Goal: Participate in discussion: Engage in conversation with other users on a specific topic

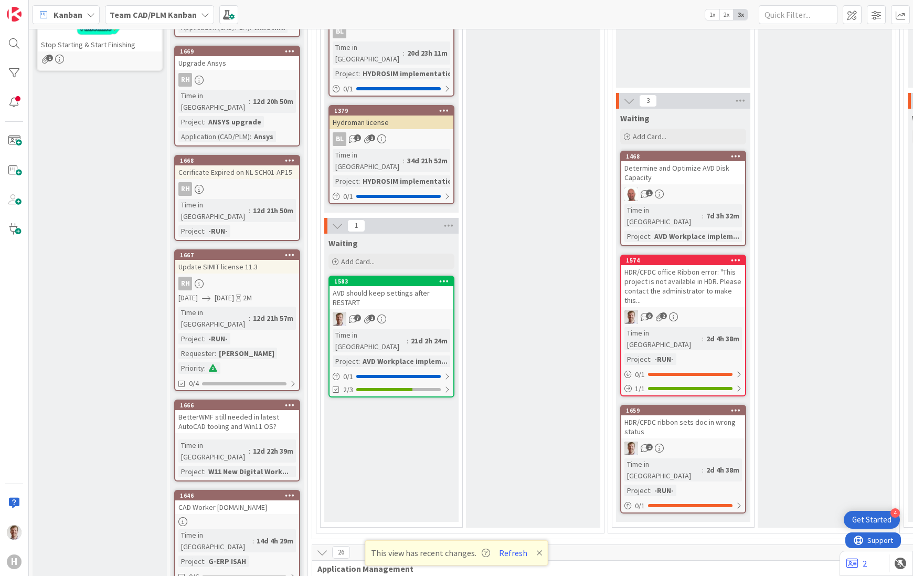
scroll to position [328, 0]
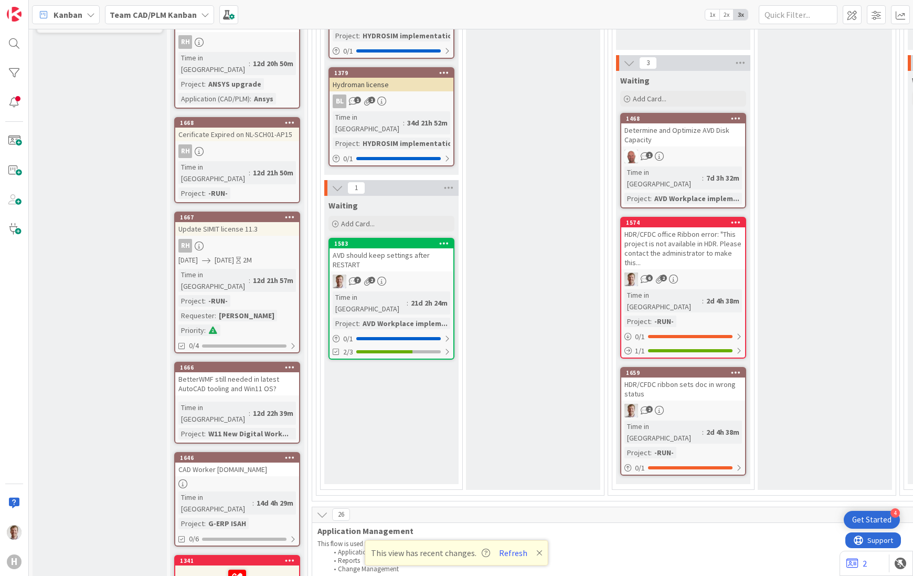
click at [397, 248] on div "AVD should keep settings after RESTART" at bounding box center [392, 259] width 124 height 23
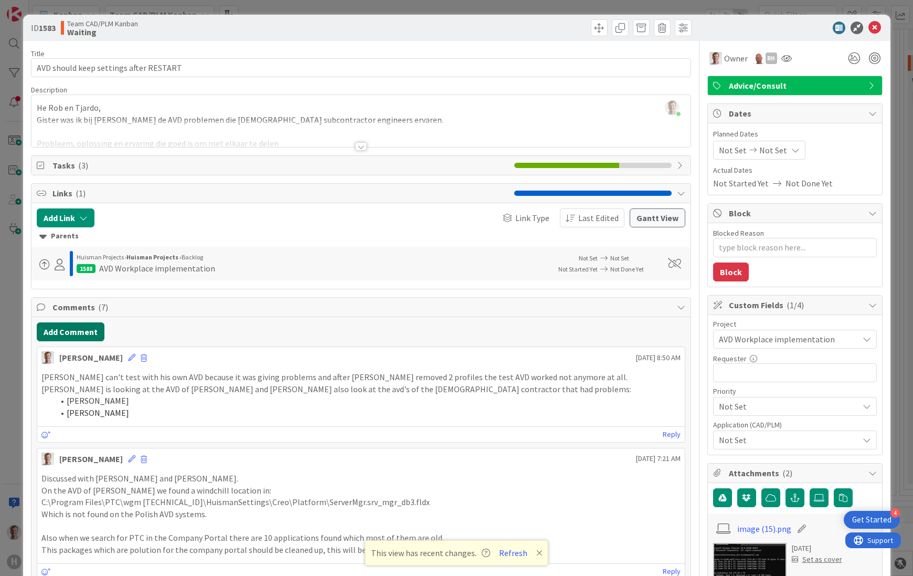
click at [61, 331] on button "Add Comment" at bounding box center [71, 331] width 68 height 19
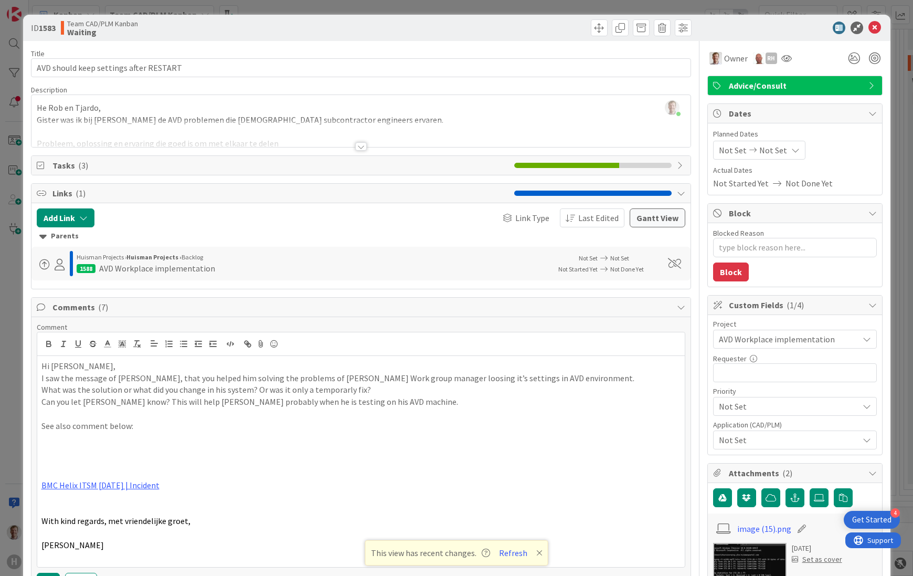
scroll to position [66, 0]
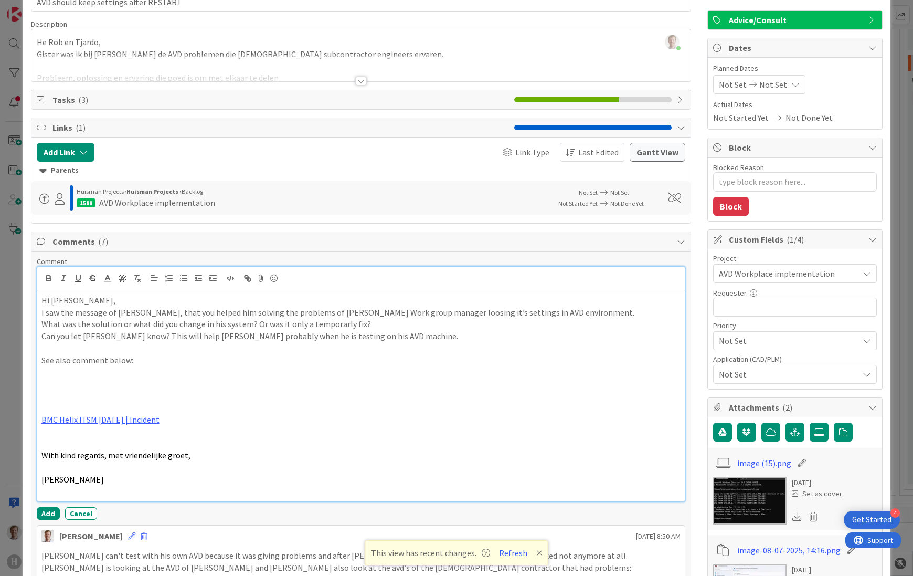
click at [83, 387] on p at bounding box center [360, 384] width 639 height 12
click at [260, 278] on icon at bounding box center [261, 278] width 13 height 15
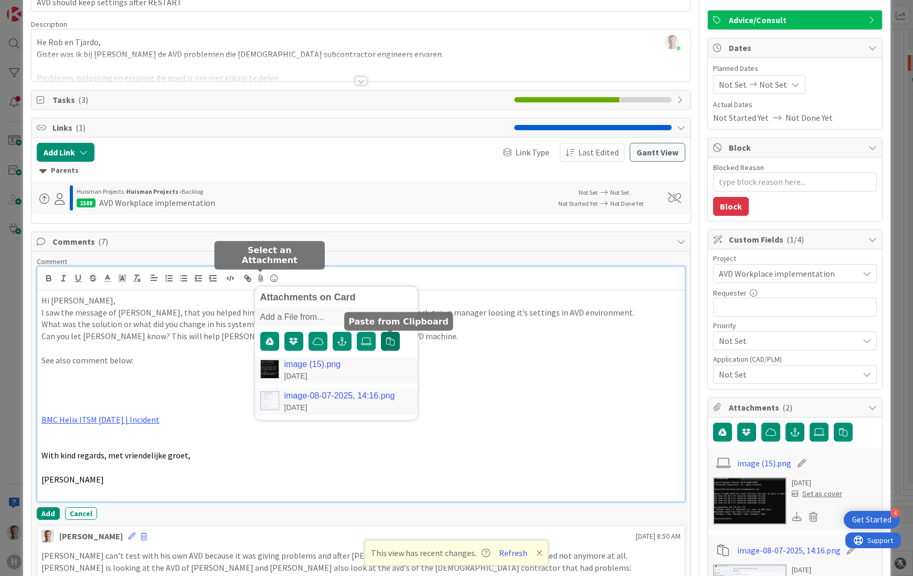
click at [390, 343] on icon "button" at bounding box center [390, 341] width 8 height 8
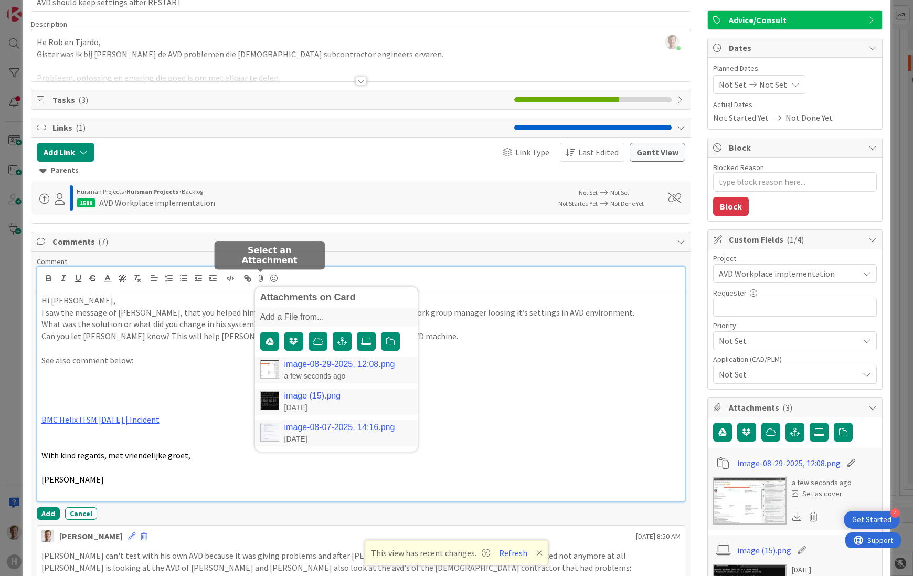
click at [361, 361] on link "image-08-29-2025, 12:08.png" at bounding box center [340, 364] width 111 height 9
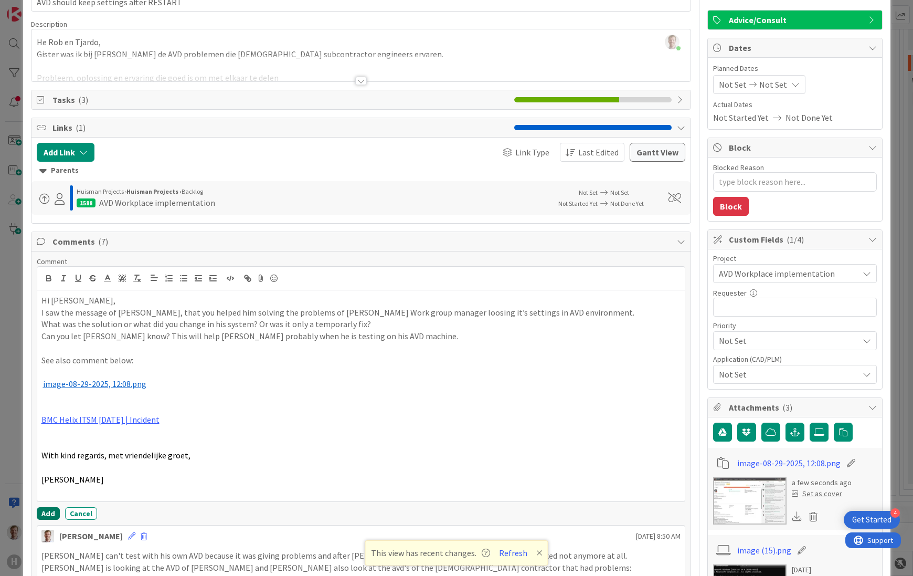
click at [50, 513] on button "Add" at bounding box center [48, 513] width 23 height 13
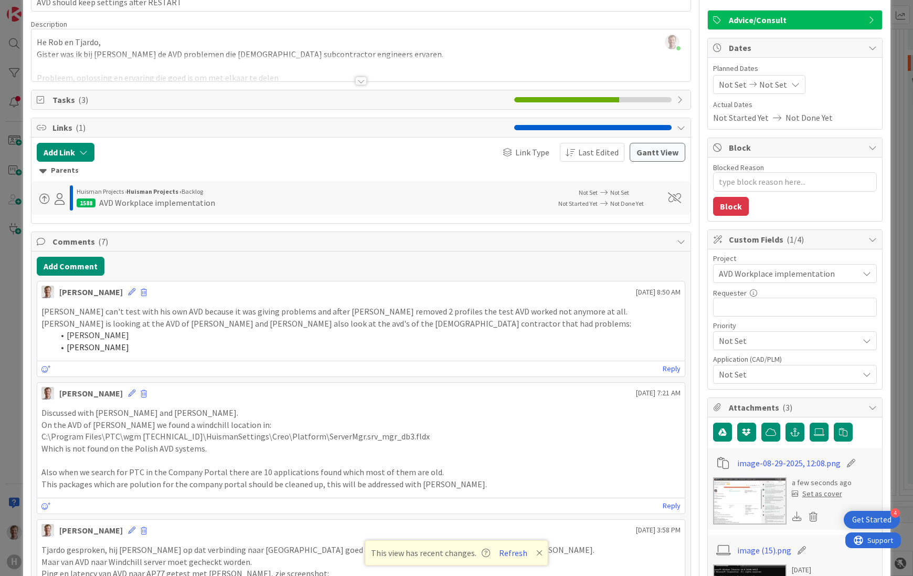
type textarea "x"
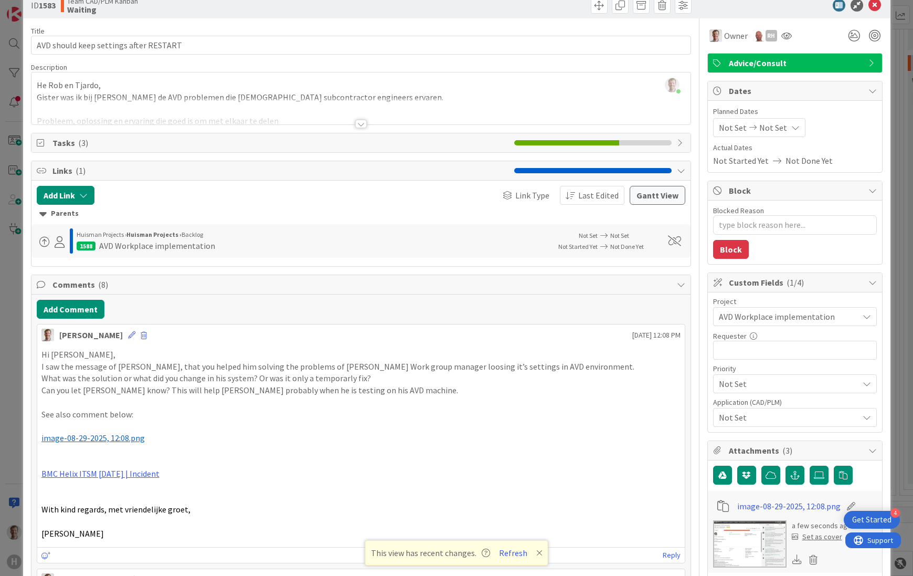
scroll to position [0, 0]
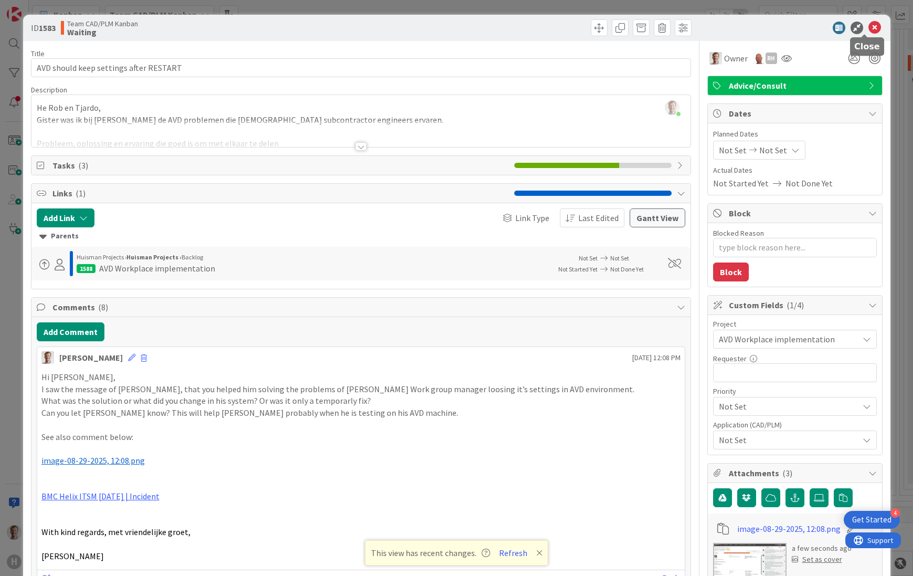
click at [869, 22] on icon at bounding box center [875, 28] width 13 height 13
